Goal: Navigation & Orientation: Find specific page/section

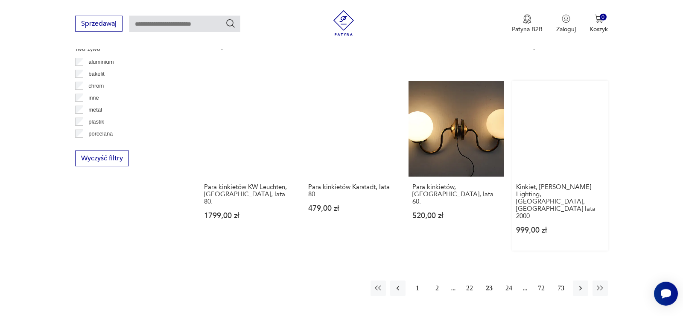
scroll to position [811, 0]
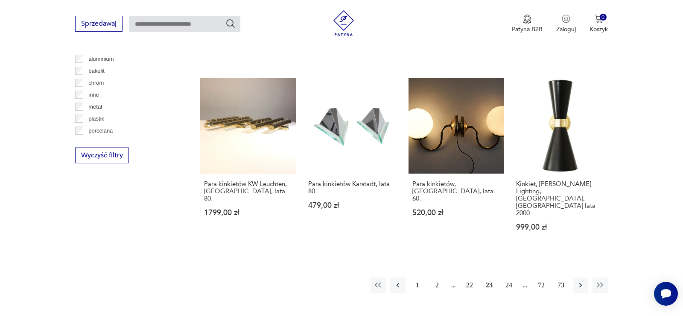
click at [506, 277] on button "24" at bounding box center [508, 284] width 15 height 15
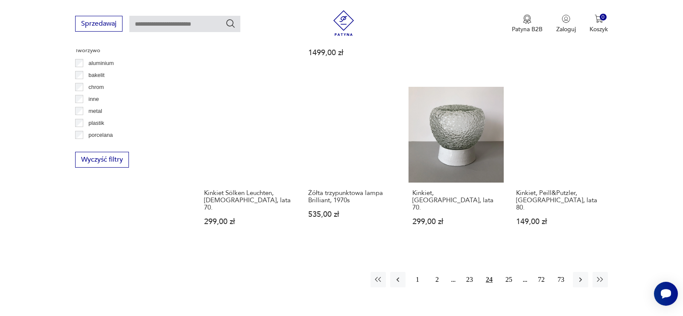
scroll to position [811, 0]
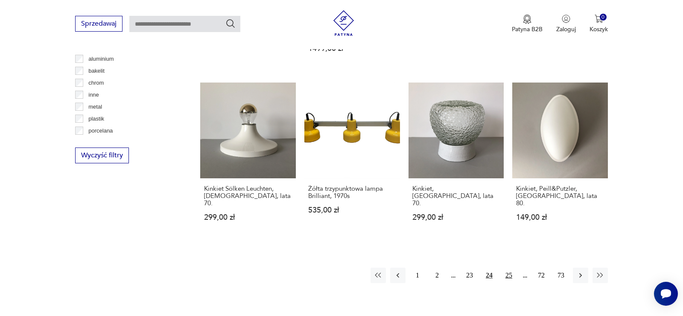
click at [513, 267] on button "25" at bounding box center [508, 274] width 15 height 15
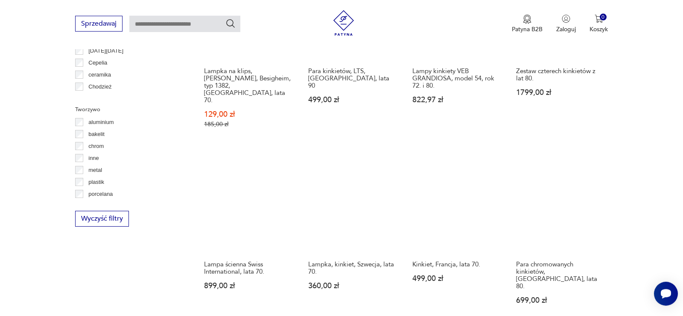
scroll to position [767, 0]
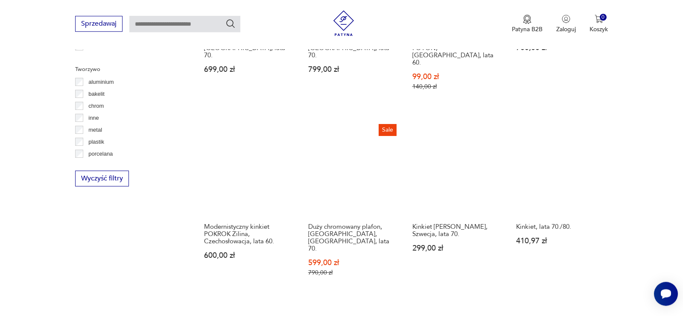
scroll to position [811, 0]
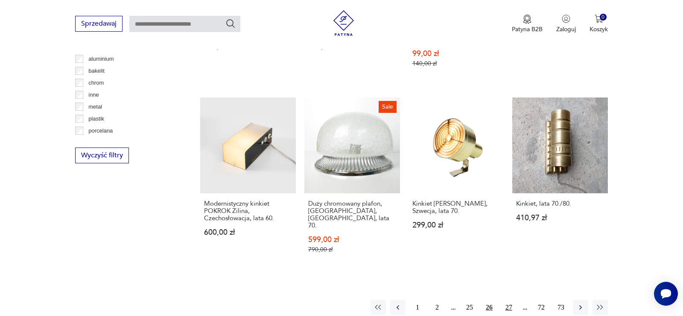
click at [509, 299] on button "27" at bounding box center [508, 306] width 15 height 15
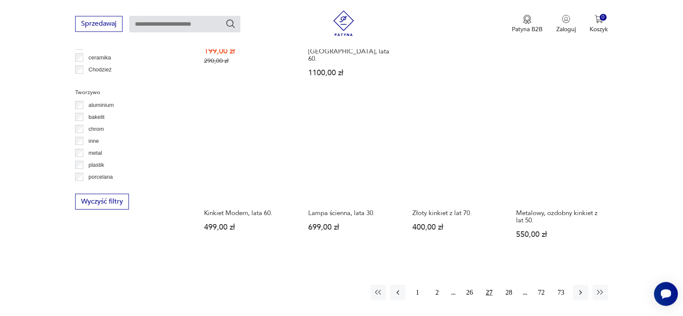
scroll to position [767, 0]
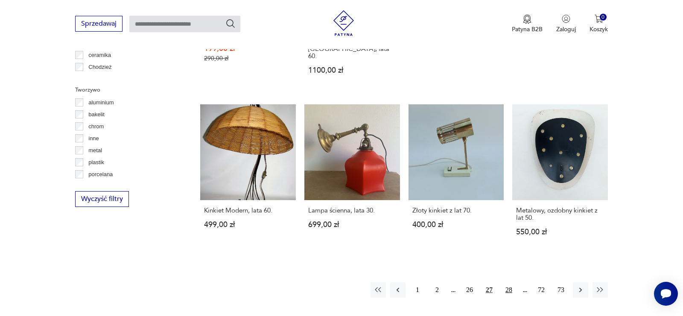
click at [504, 282] on button "28" at bounding box center [508, 289] width 15 height 15
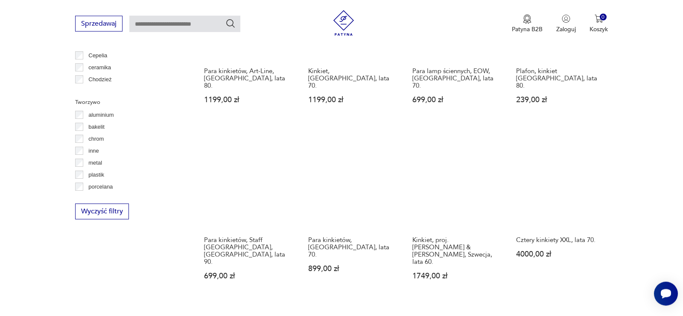
scroll to position [767, 0]
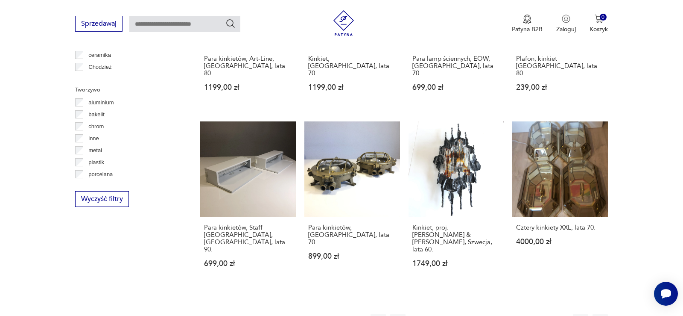
click at [506, 313] on button "29" at bounding box center [508, 320] width 15 height 15
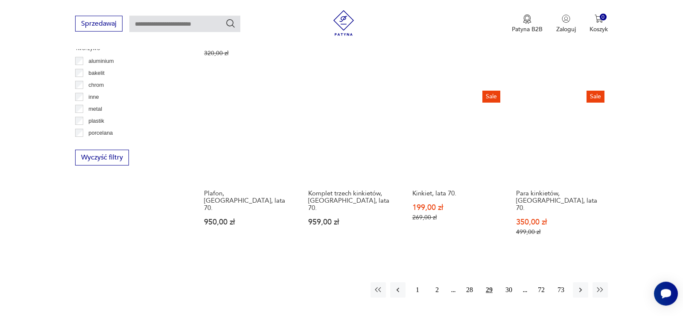
scroll to position [811, 0]
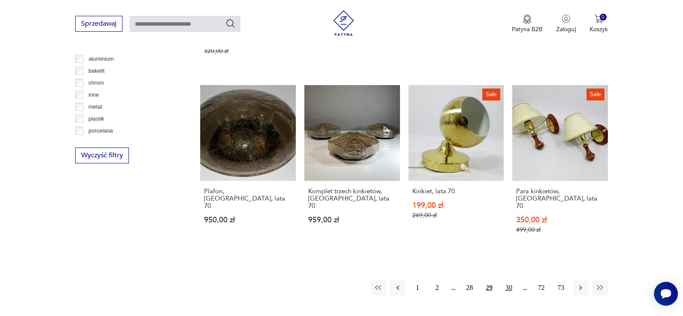
click at [509, 280] on button "30" at bounding box center [508, 287] width 15 height 15
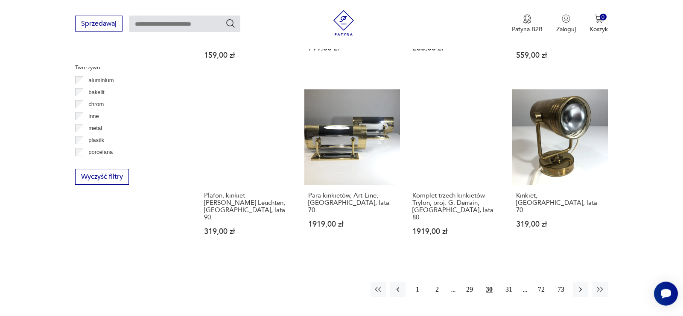
scroll to position [811, 0]
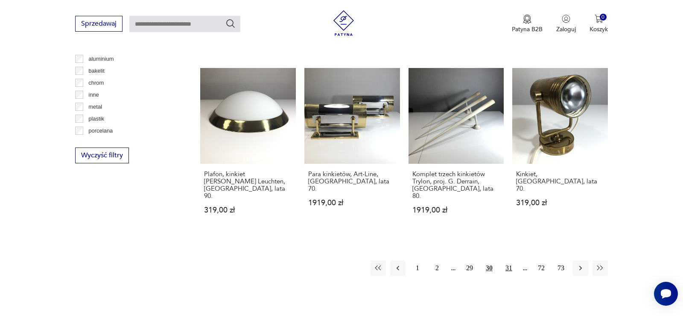
click at [511, 260] on button "31" at bounding box center [508, 267] width 15 height 15
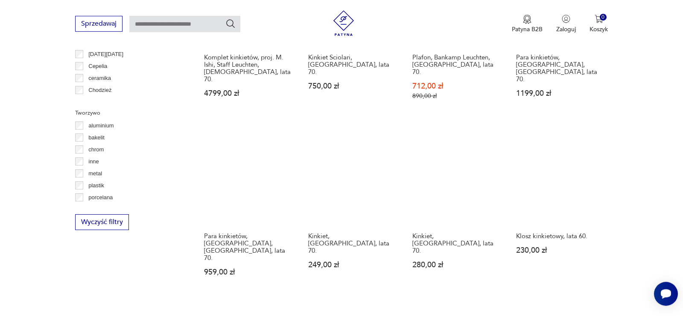
scroll to position [767, 0]
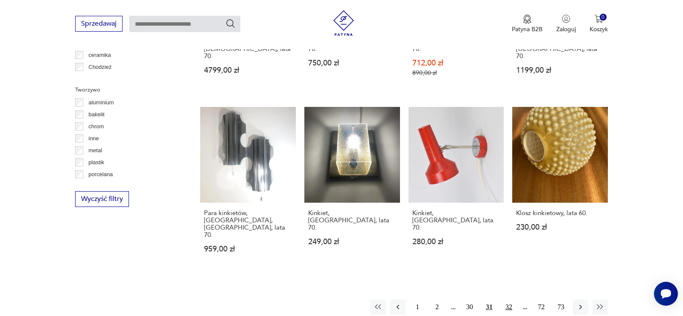
click at [510, 299] on button "32" at bounding box center [508, 306] width 15 height 15
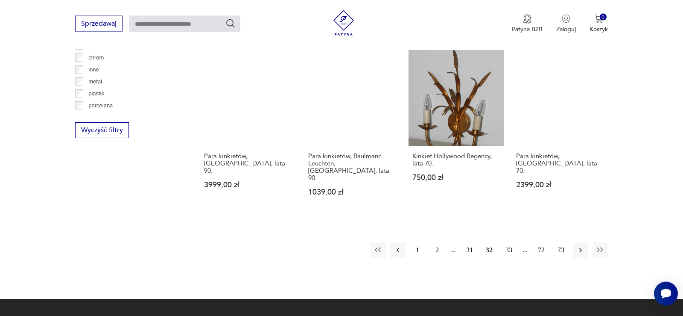
scroll to position [854, 0]
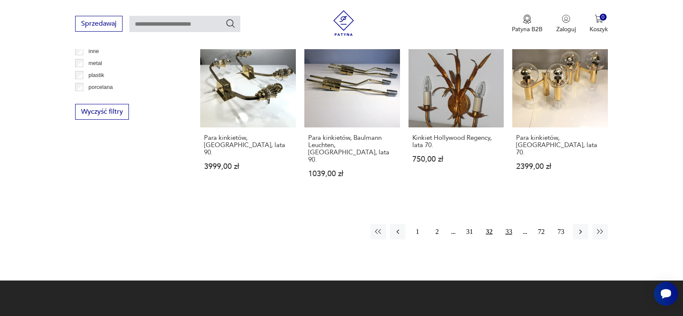
click at [512, 224] on button "33" at bounding box center [508, 231] width 15 height 15
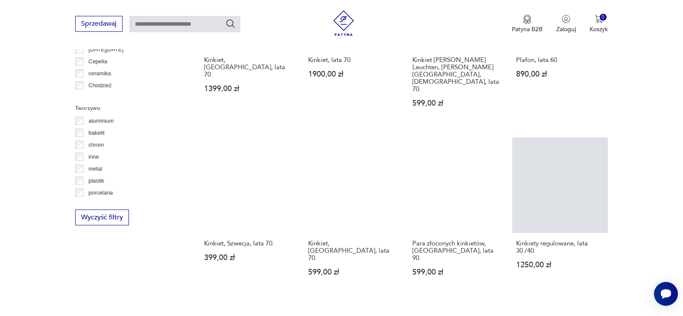
scroll to position [767, 0]
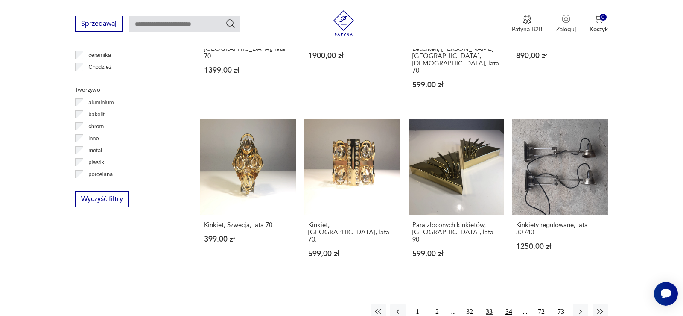
click at [510, 304] on button "34" at bounding box center [508, 311] width 15 height 15
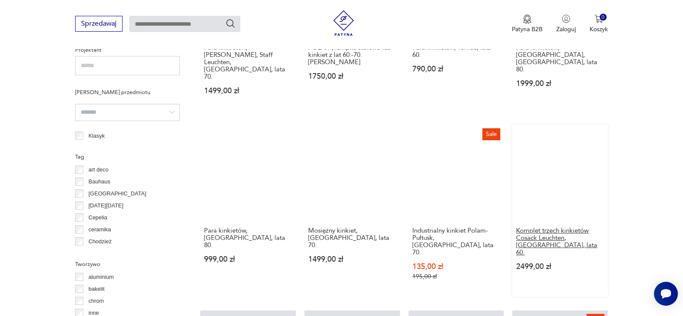
scroll to position [767, 0]
